Goal: Feedback & Contribution: Contribute content

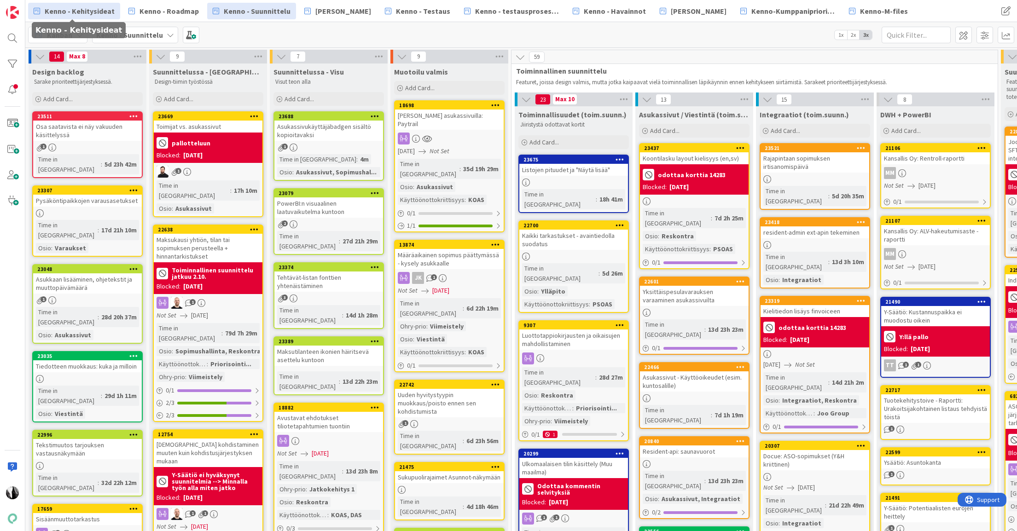
click at [87, 11] on span "Kenno - Kehitysideat" at bounding box center [80, 11] width 70 height 11
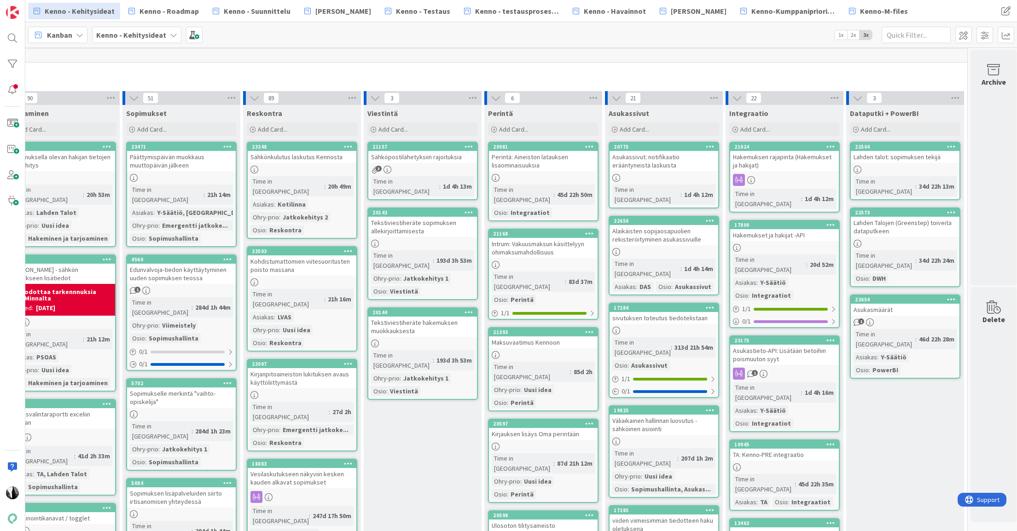
scroll to position [0, 633]
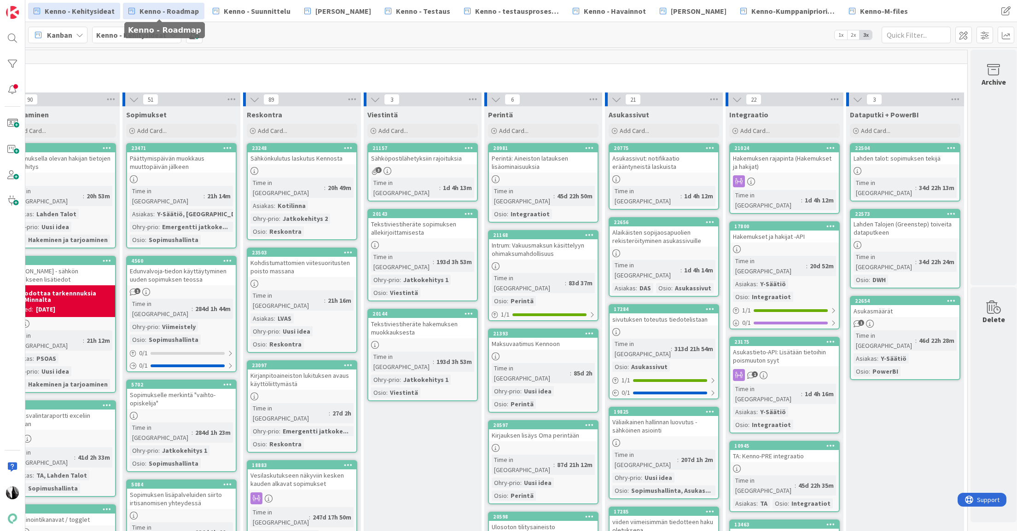
click at [169, 12] on span "Kenno - Roadmap" at bounding box center [168, 11] width 59 height 11
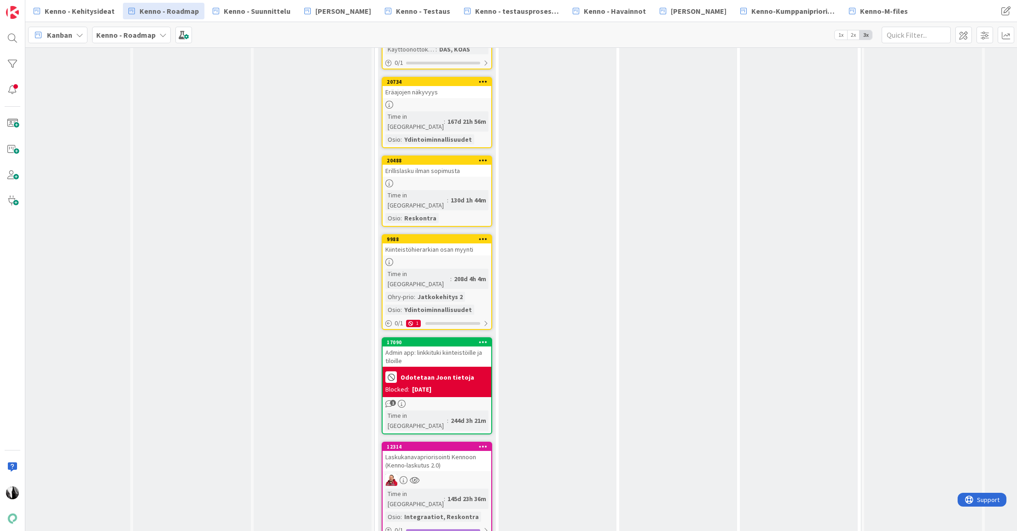
scroll to position [1100, 16]
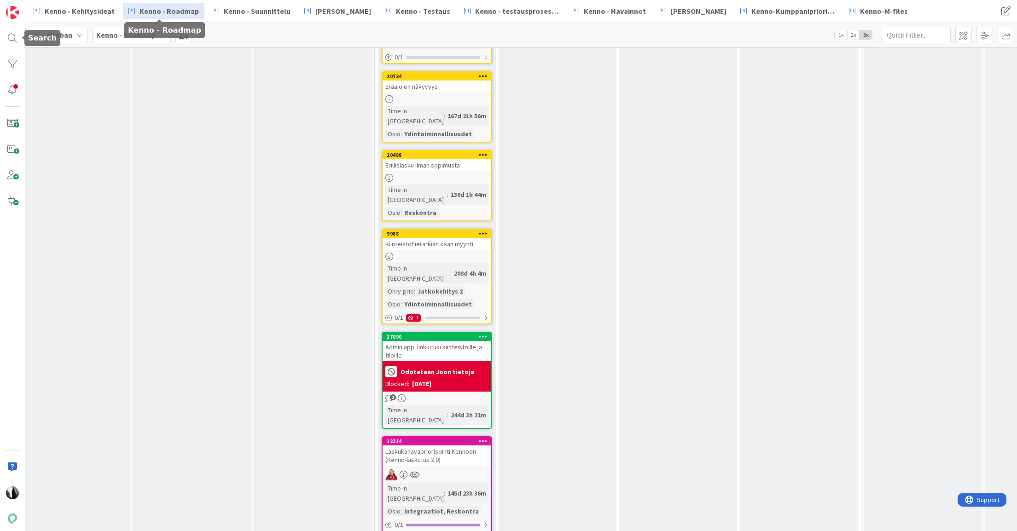
drag, startPoint x: 11, startPoint y: 36, endPoint x: 23, endPoint y: 40, distance: 13.0
click at [12, 36] on div at bounding box center [12, 38] width 18 height 18
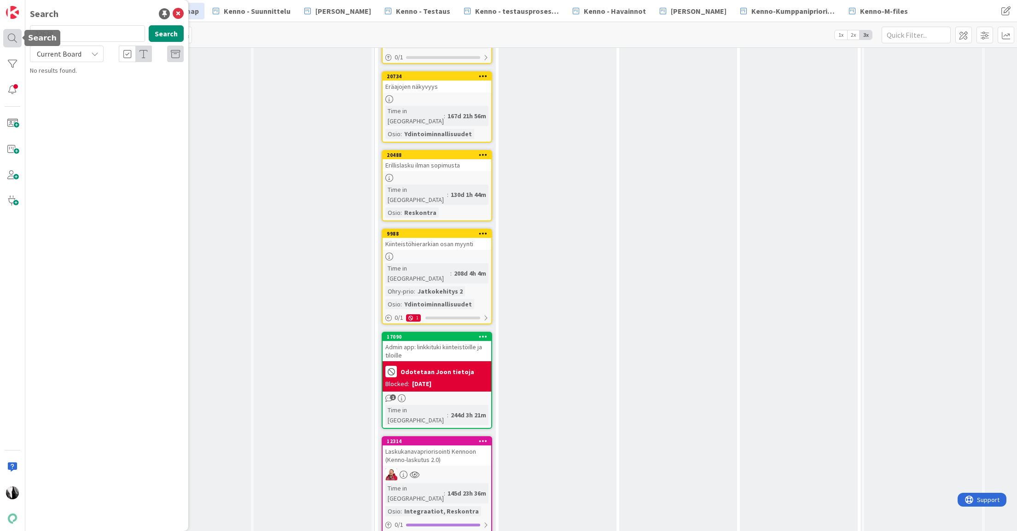
drag, startPoint x: 50, startPoint y: 35, endPoint x: 21, endPoint y: 35, distance: 29.0
click at [21, 35] on body "Search 22638 Search Current Board No results found. Kenno - Kehitysideat Kenno …" at bounding box center [508, 265] width 1017 height 531
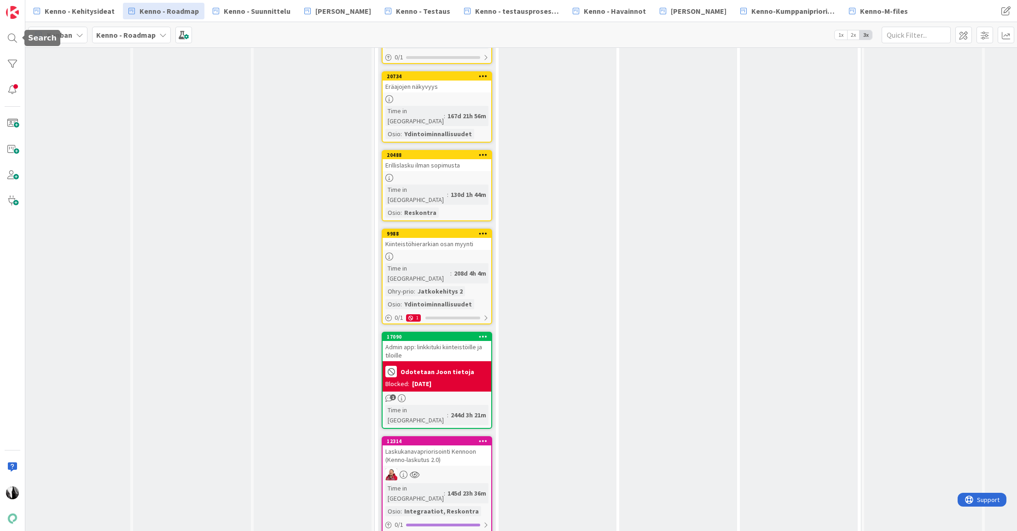
drag, startPoint x: 11, startPoint y: 37, endPoint x: 40, endPoint y: 40, distance: 29.1
click at [11, 37] on div at bounding box center [12, 38] width 18 height 18
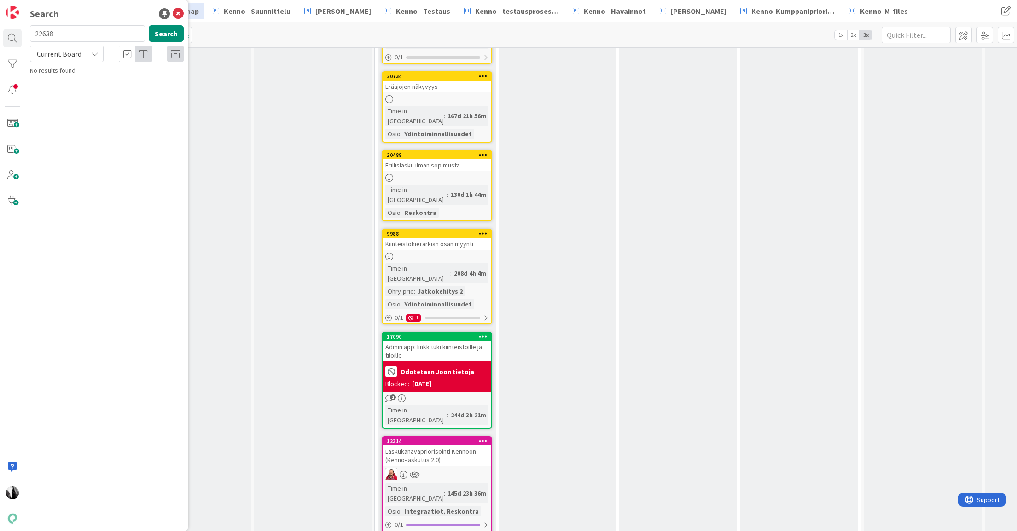
drag, startPoint x: 61, startPoint y: 35, endPoint x: 39, endPoint y: 28, distance: 23.0
click at [34, 34] on input "22638" at bounding box center [87, 33] width 115 height 17
type input "asukas näkee"
click at [65, 52] on span "Current Board" at bounding box center [59, 53] width 45 height 9
click at [64, 96] on span "All Boards" at bounding box center [83, 92] width 96 height 14
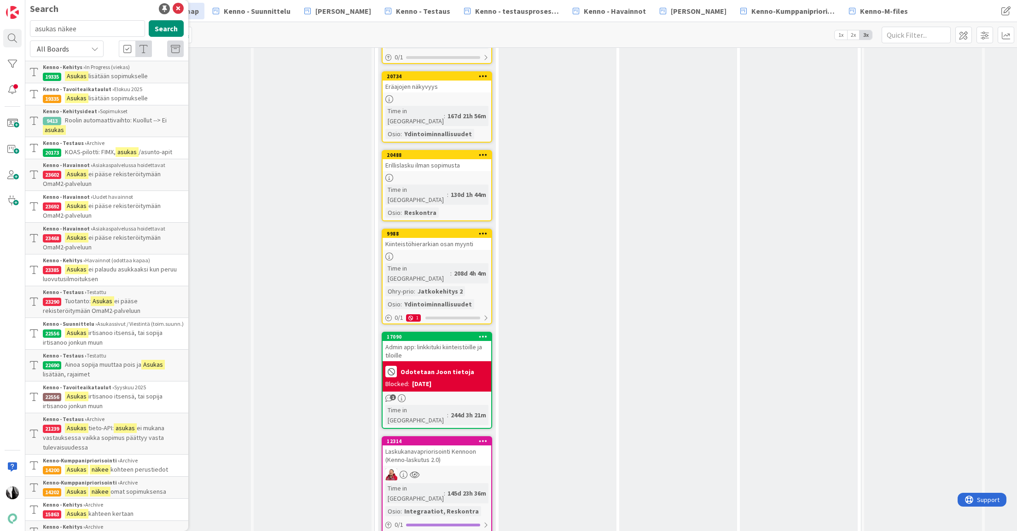
scroll to position [0, 0]
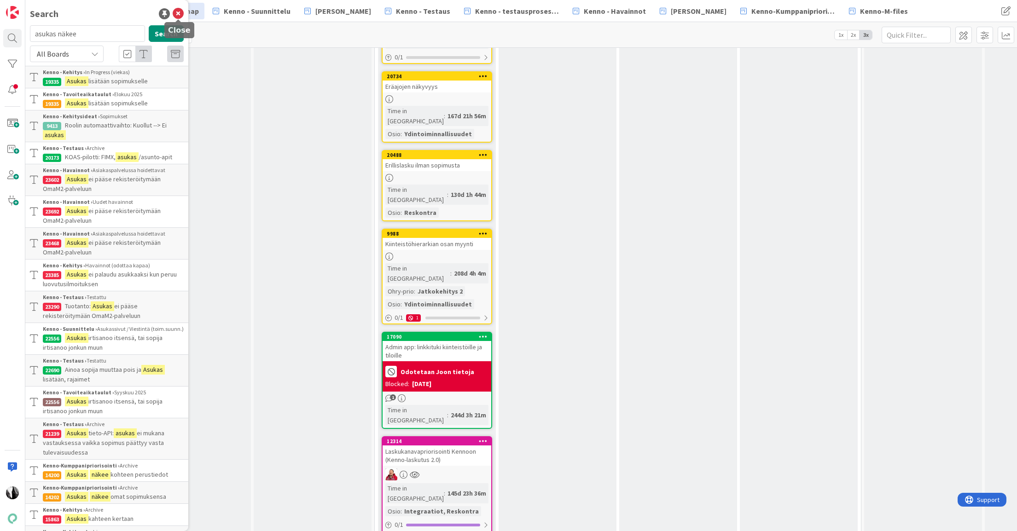
click at [176, 13] on icon at bounding box center [178, 13] width 11 height 11
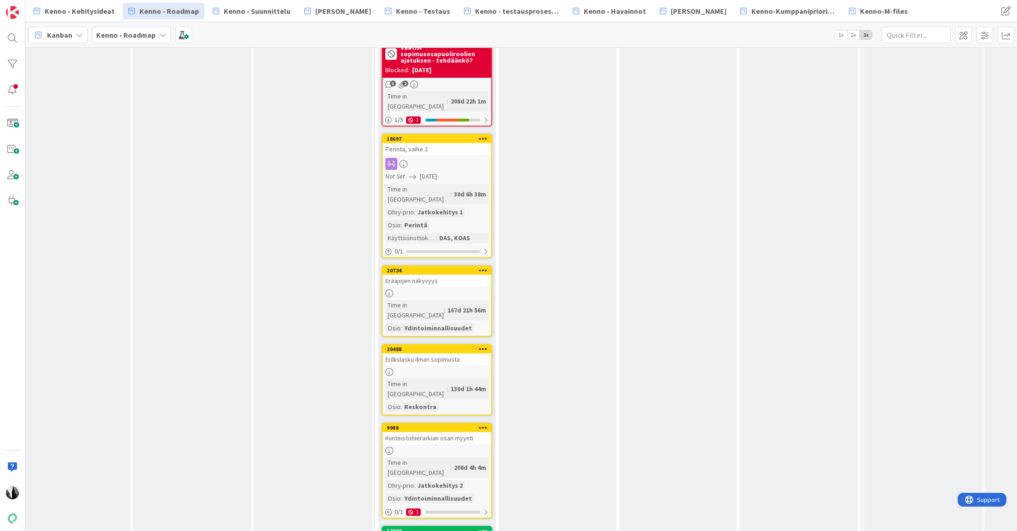
scroll to position [899, 16]
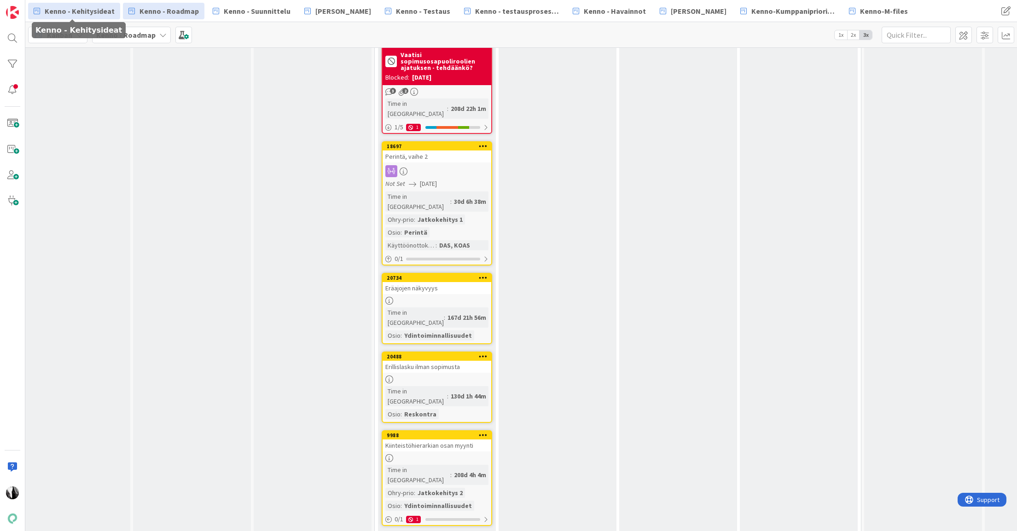
click at [87, 9] on span "Kenno - Kehitysideat" at bounding box center [80, 11] width 70 height 11
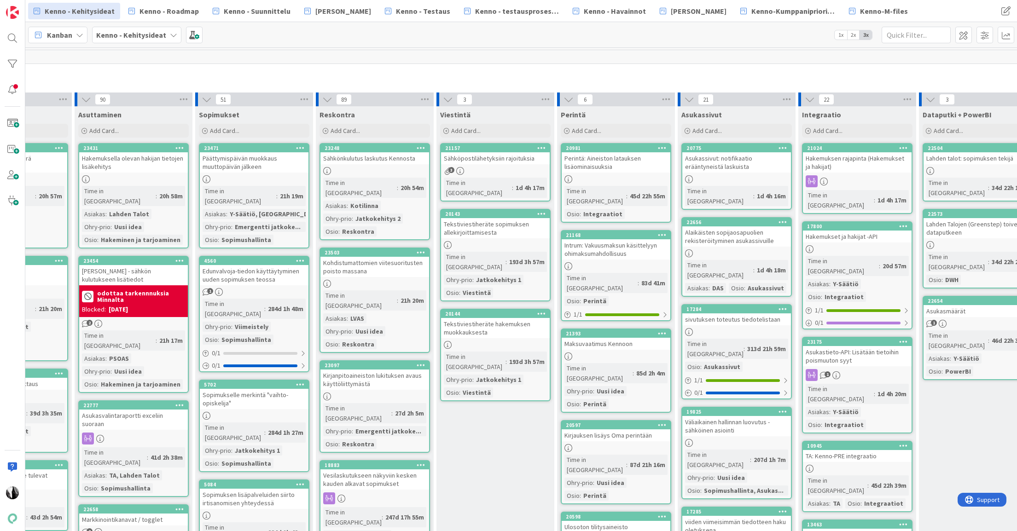
scroll to position [0, 636]
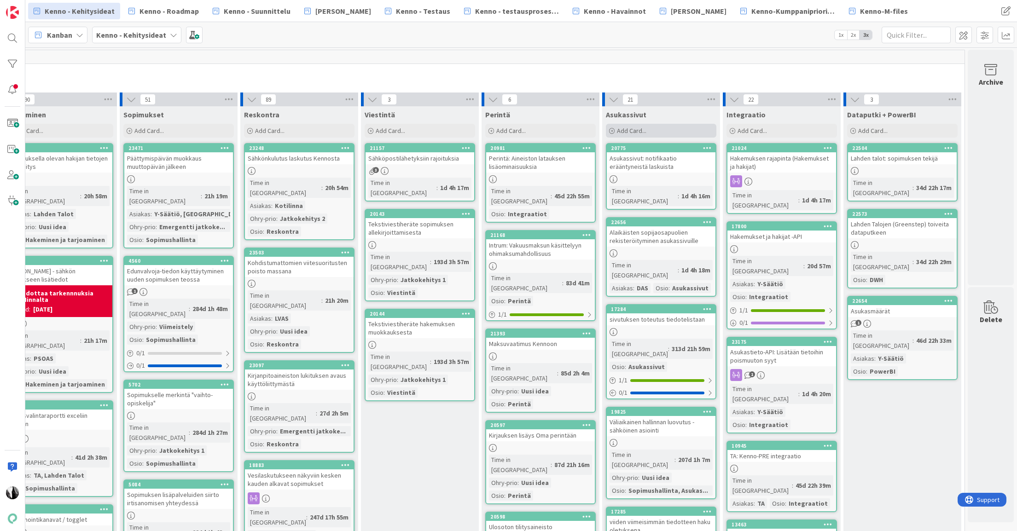
click at [633, 133] on span "Add Card..." at bounding box center [631, 131] width 29 height 8
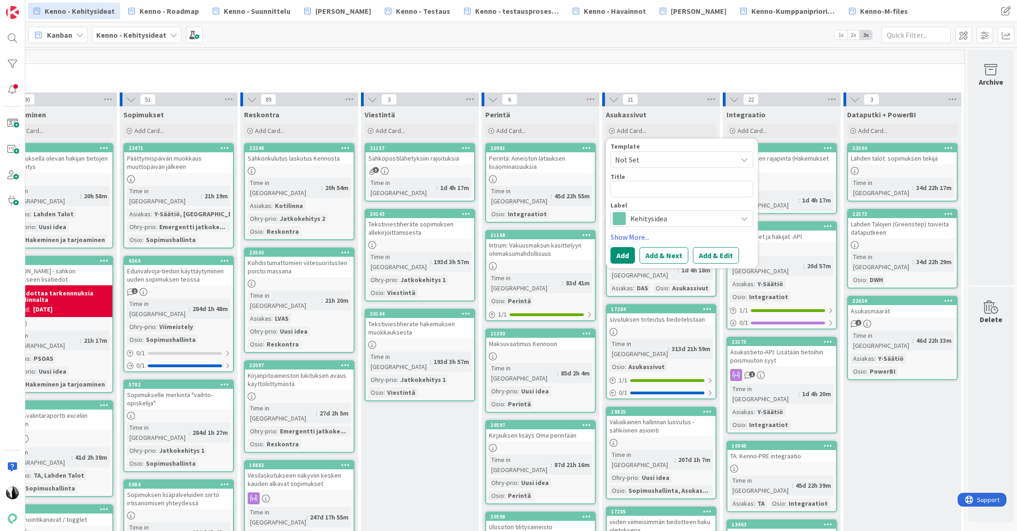
type textarea "x"
type textarea "Asiakas näkee voimassa olevat sopimuksensa"
click at [635, 190] on textarea "Asiakas näkee voimassa olevat sopimuksensa" at bounding box center [681, 195] width 143 height 28
type textarea "x"
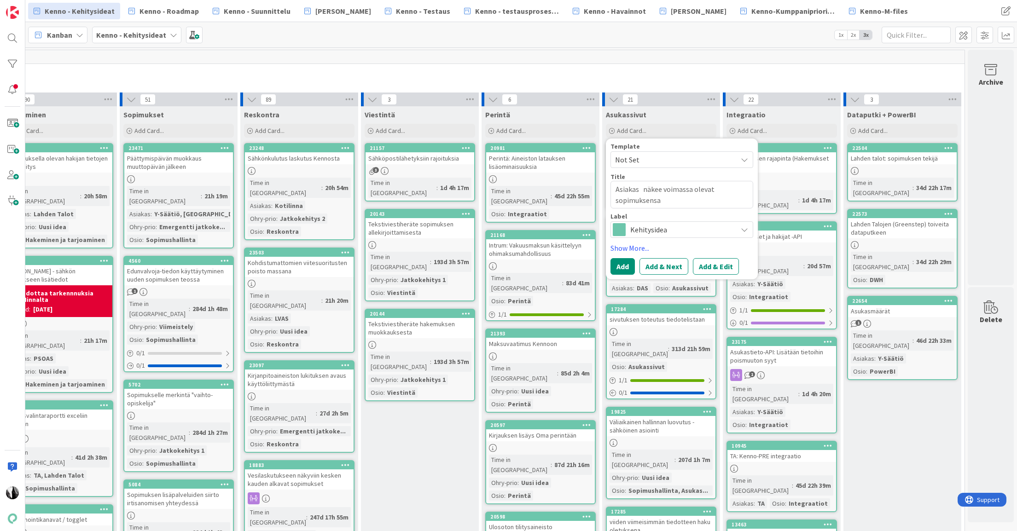
type textarea "A näkee voimassa olevat sopimuksensa"
type textarea "x"
type textarea "As näkee voimassa olevat sopimuksensa"
type textarea "x"
type textarea "Asuk näkee voimassa olevat sopimuksensa"
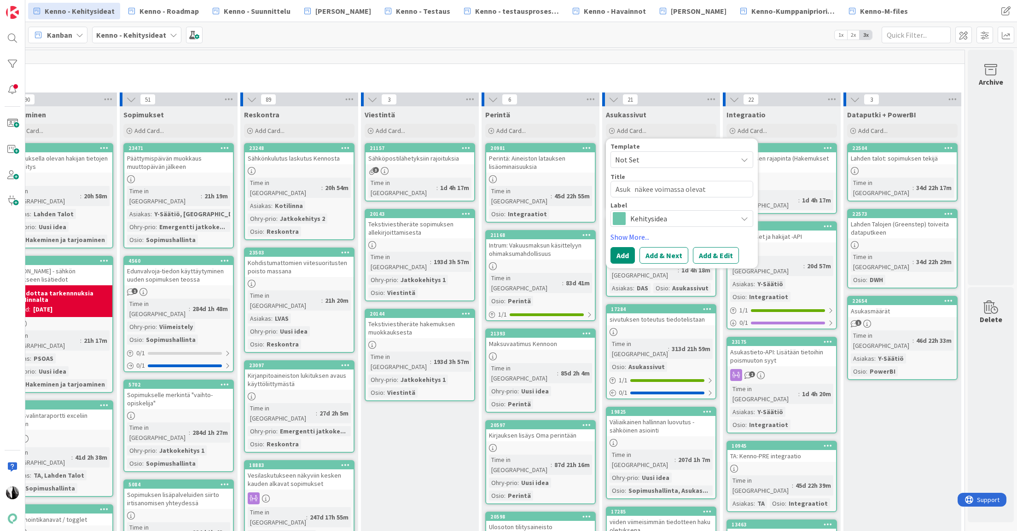
type textarea "x"
type textarea "Asuka näkee voimassa olevat sopimuksensa"
type textarea "x"
type textarea "Asukas näkee voimassa olevat sopimuksensa"
type textarea "x"
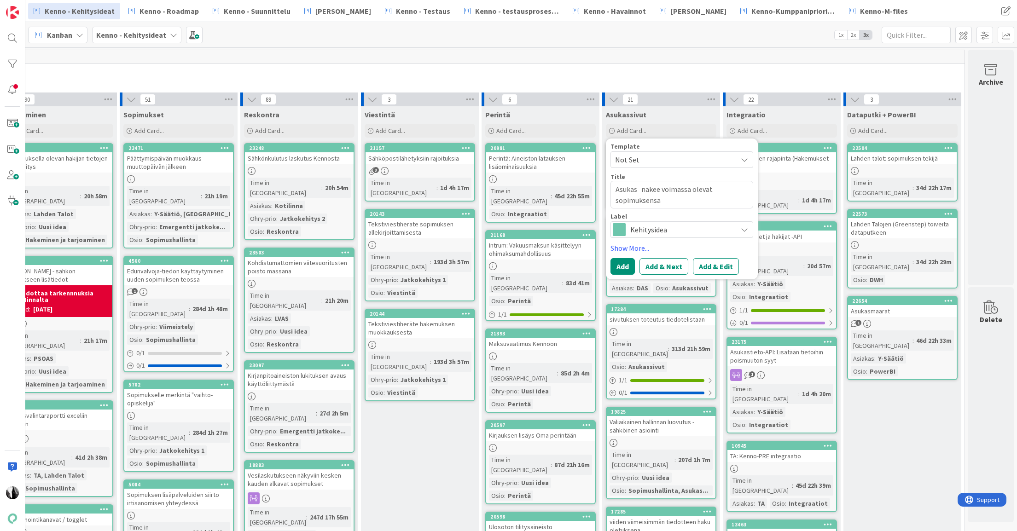
type textarea "Asukas näkee voimassa olevat sopimuksensa"
type textarea "x"
type textarea "Asukas näkee voimassa olevat sopimuksensa"
click at [689, 204] on textarea "Asukas näkee voimassa olevat sopimuksensa" at bounding box center [681, 195] width 143 height 28
type textarea "x"
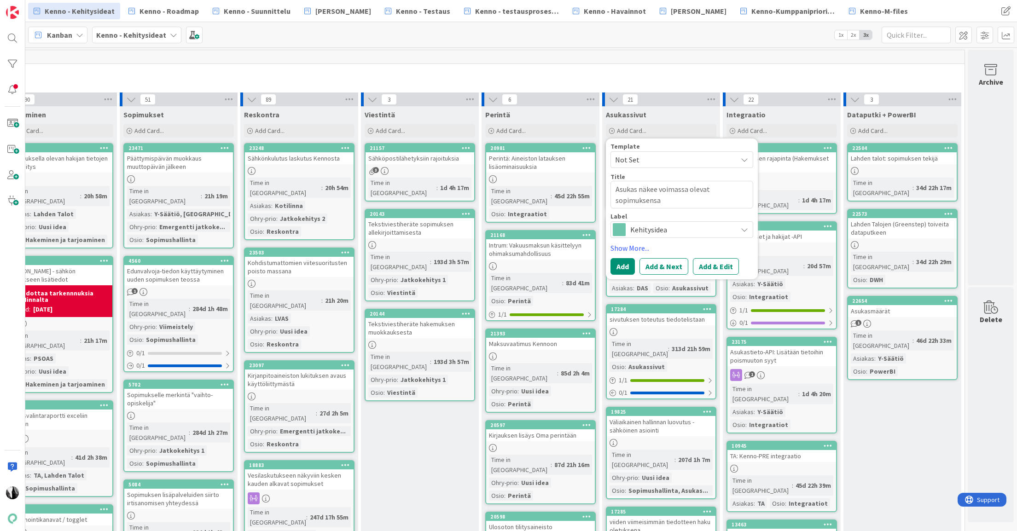
type textarea "Asukas näkee voimassa olevat sopimuksensa"
type textarea "x"
type textarea "Asukas näkee voimassa olevat sopimuksensa a"
type textarea "x"
type textarea "Asukas näkee voimassa olevat sopimuksensa as"
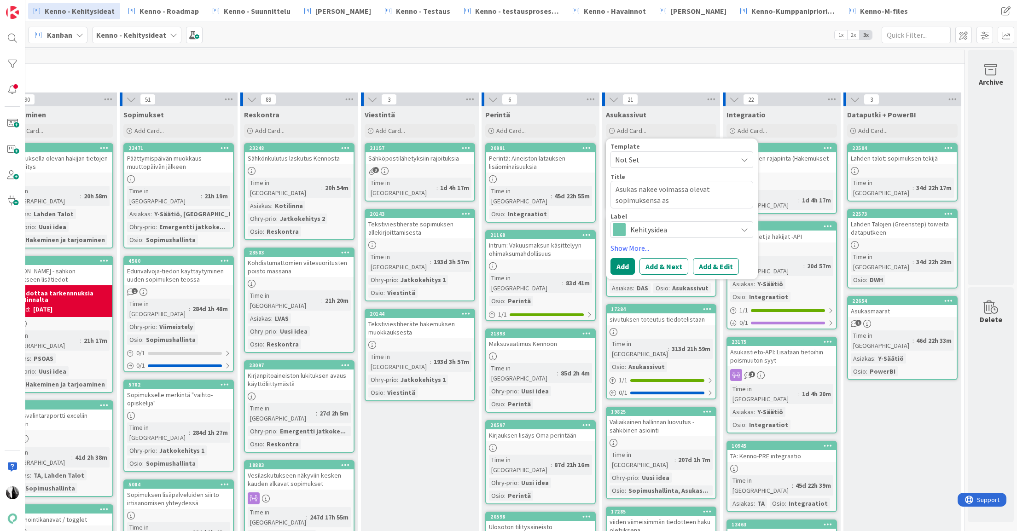
type textarea "x"
type textarea "Asukas näkee voimassa olevat sopimuksensa asu"
type textarea "x"
type textarea "Asukas näkee voimassa olevat sopimuksensa asuk"
type textarea "x"
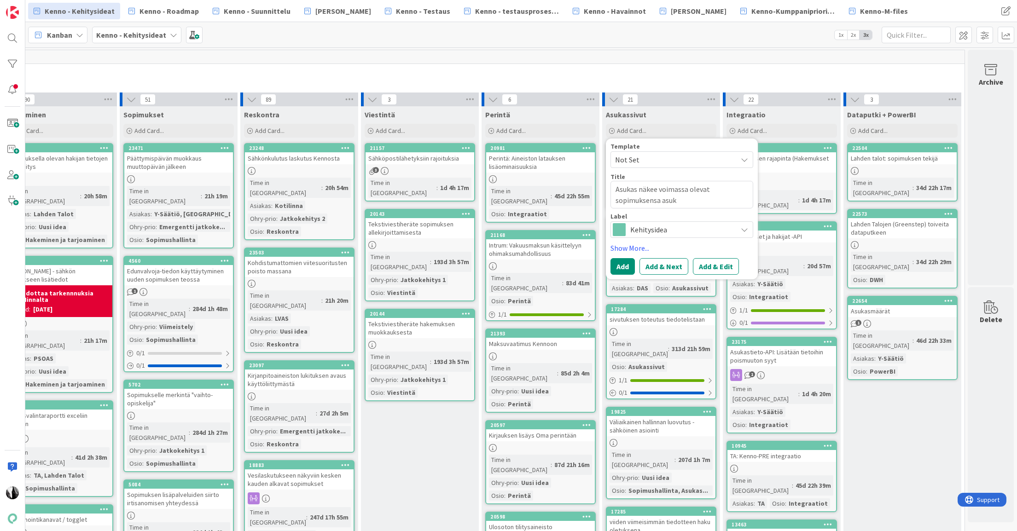
type textarea "Asukas näkee voimassa olevat sopimuksensa asuka"
type textarea "x"
type textarea "Asukas näkee voimassa olevat sopimuksensa asukas"
type textarea "x"
type textarea "Asukas näkee voimassa olevat sopimuksensa asukass"
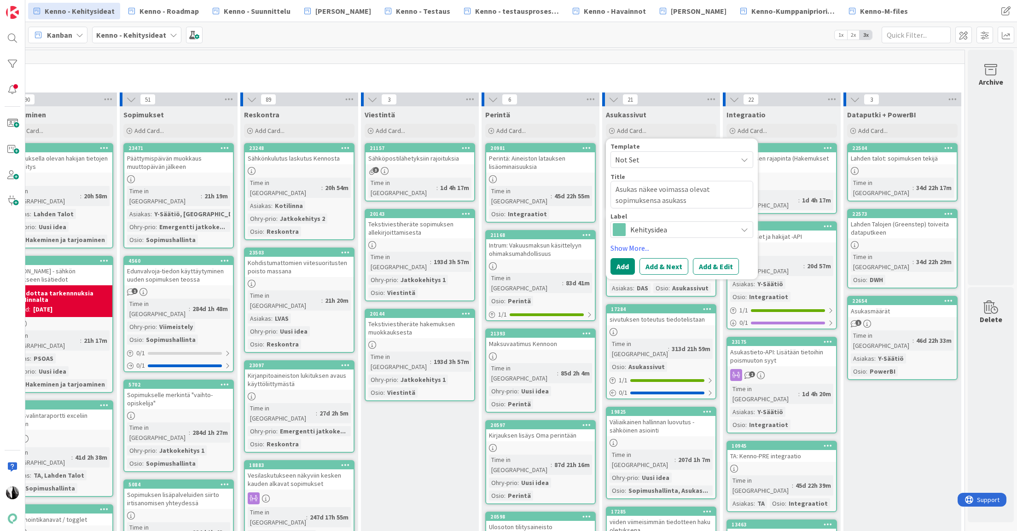
type textarea "x"
type textarea "Asukas näkee voimassa olevat sopimuksensa asukassiv"
type textarea "x"
type textarea "Asukas näkee voimassa olevat sopimuksensa asukassivu"
type textarea "x"
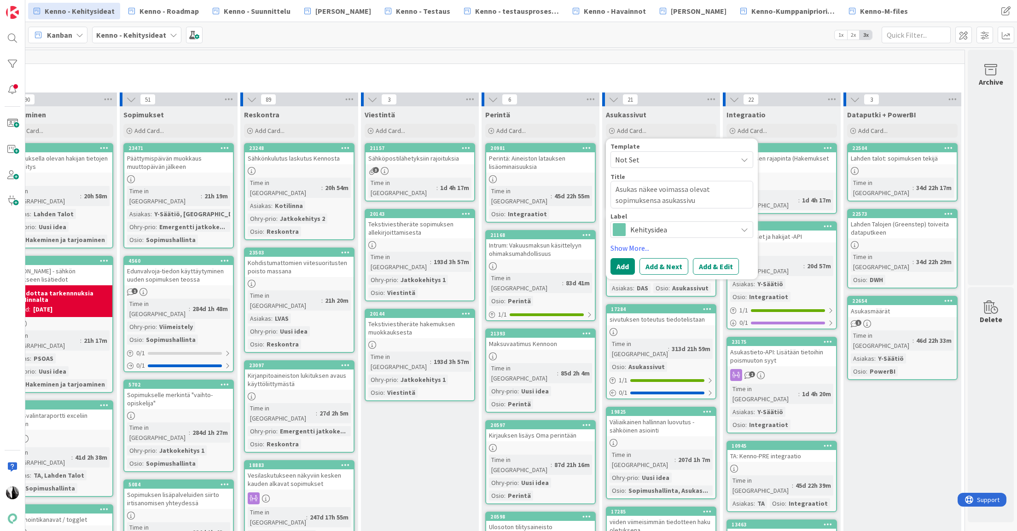
type textarea "Asukas näkee voimassa olevat sopimuksensa asukassivui"
type textarea "x"
type textarea "Asukas näkee voimassa olevat sopimuksensa asukassivuil"
type textarea "x"
type textarea "Asukas näkee voimassa olevat sopimuksensa asukassivuilla"
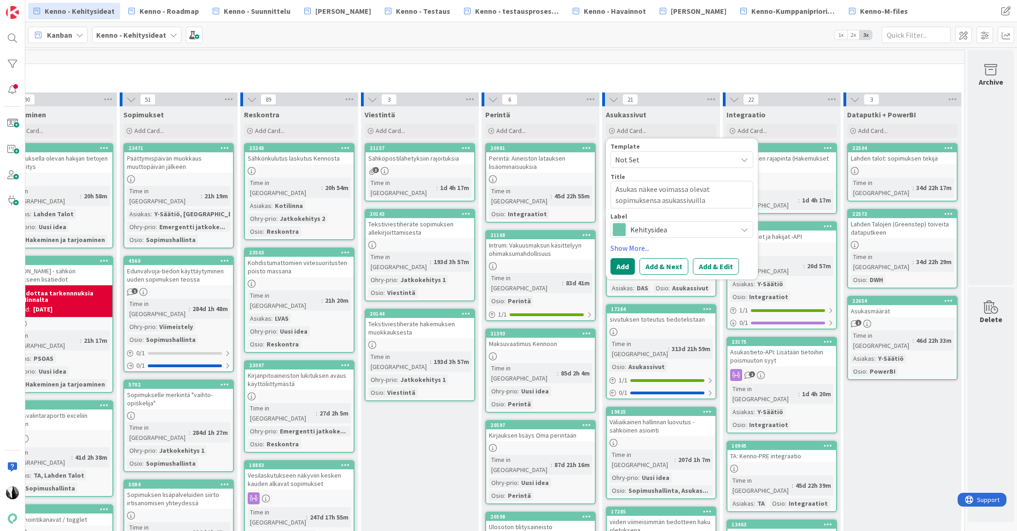
type textarea "x"
type textarea "Asukas näkee voimassa olevat sopimuksensa asukassivuilla"
click at [633, 246] on link "Show More..." at bounding box center [681, 248] width 143 height 11
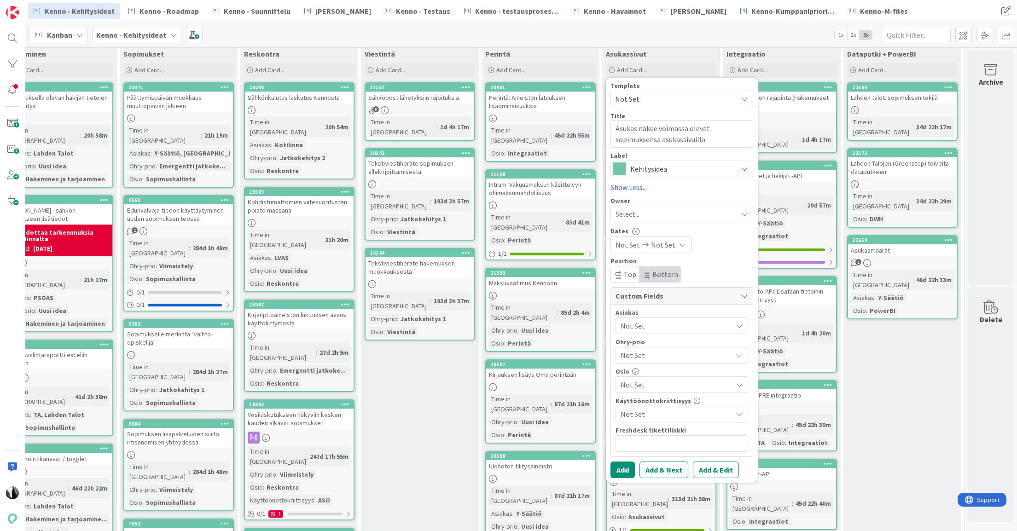
scroll to position [72, 636]
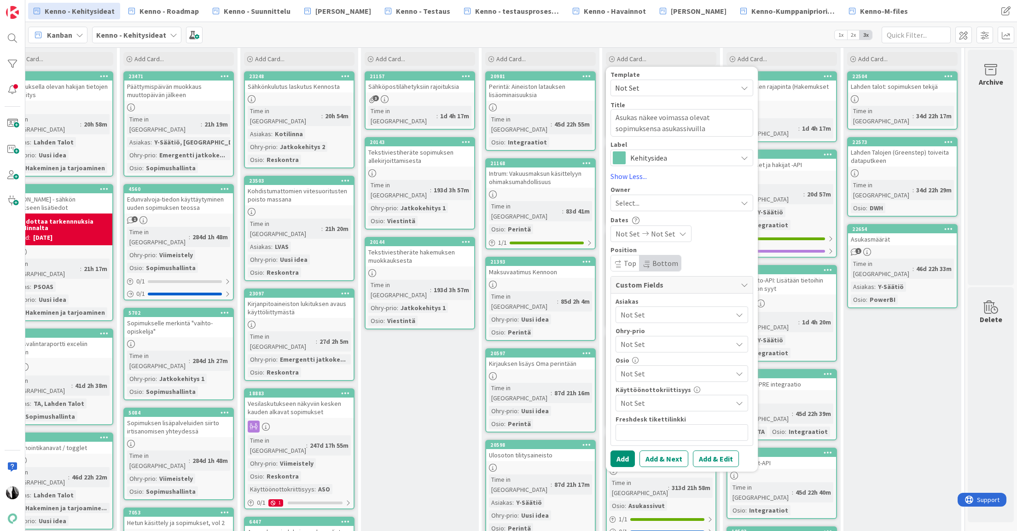
click at [690, 373] on span "Not Set" at bounding box center [676, 373] width 111 height 11
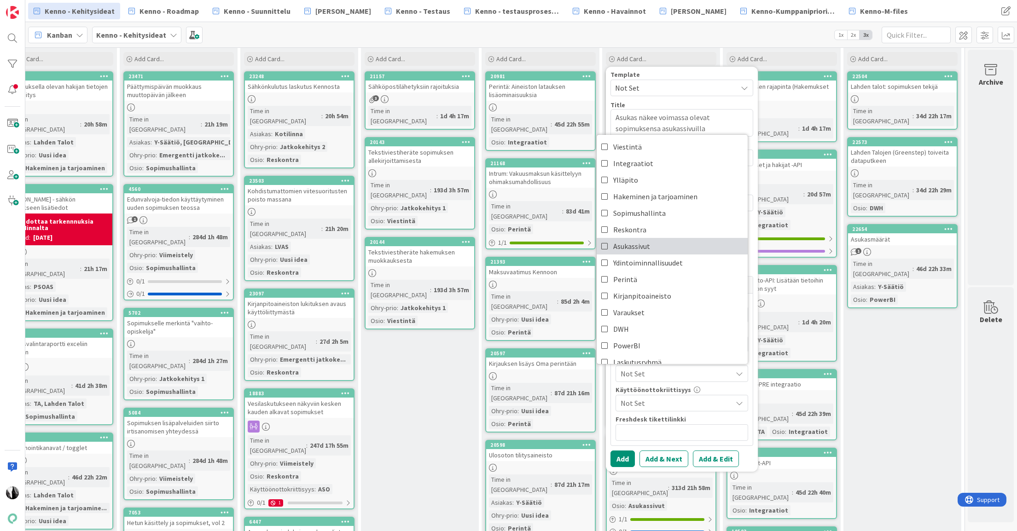
click at [660, 243] on link "Asukassivut" at bounding box center [672, 246] width 151 height 17
type textarea "x"
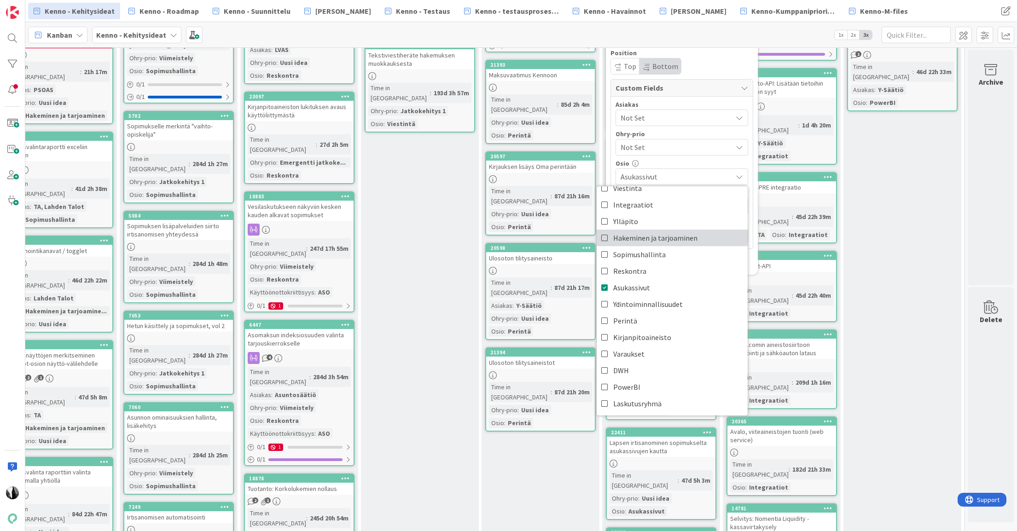
scroll to position [270, 636]
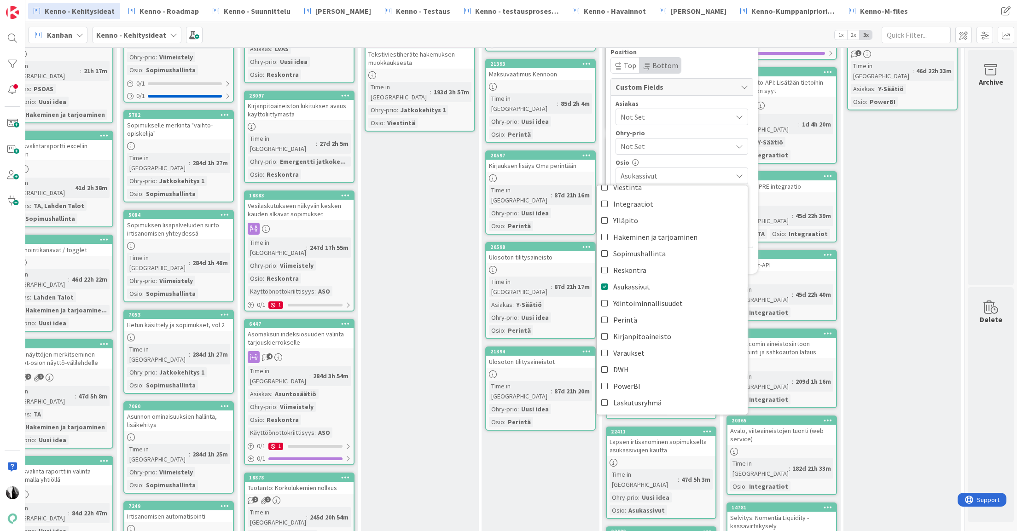
click at [742, 68] on div "Position Top Bottom" at bounding box center [681, 61] width 143 height 25
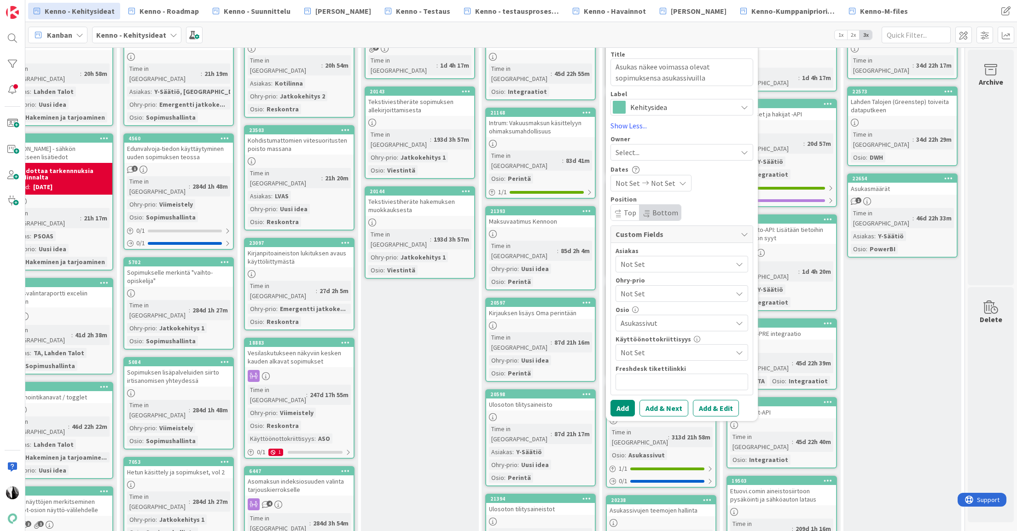
scroll to position [123, 636]
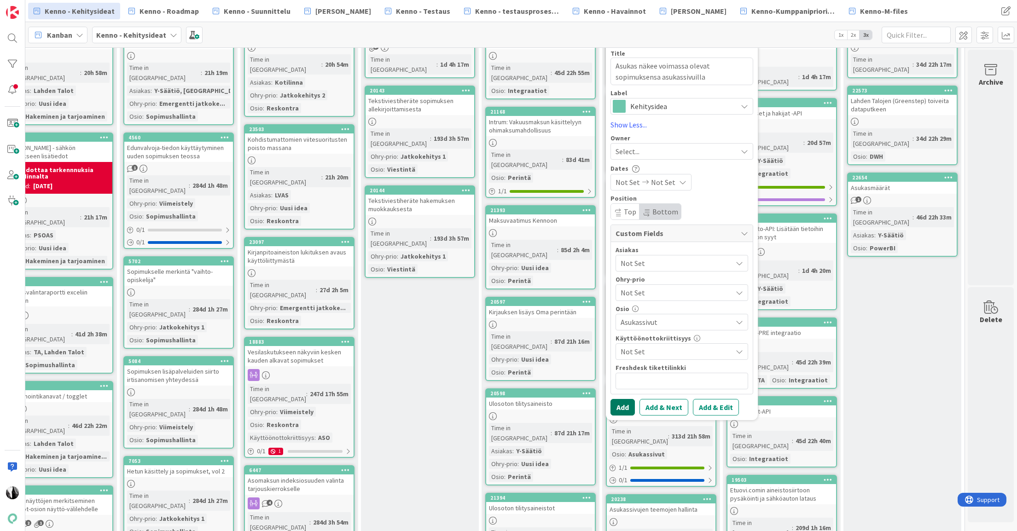
click at [625, 407] on button "Add" at bounding box center [622, 407] width 24 height 17
